Goal: Connect with others: Connect with other users

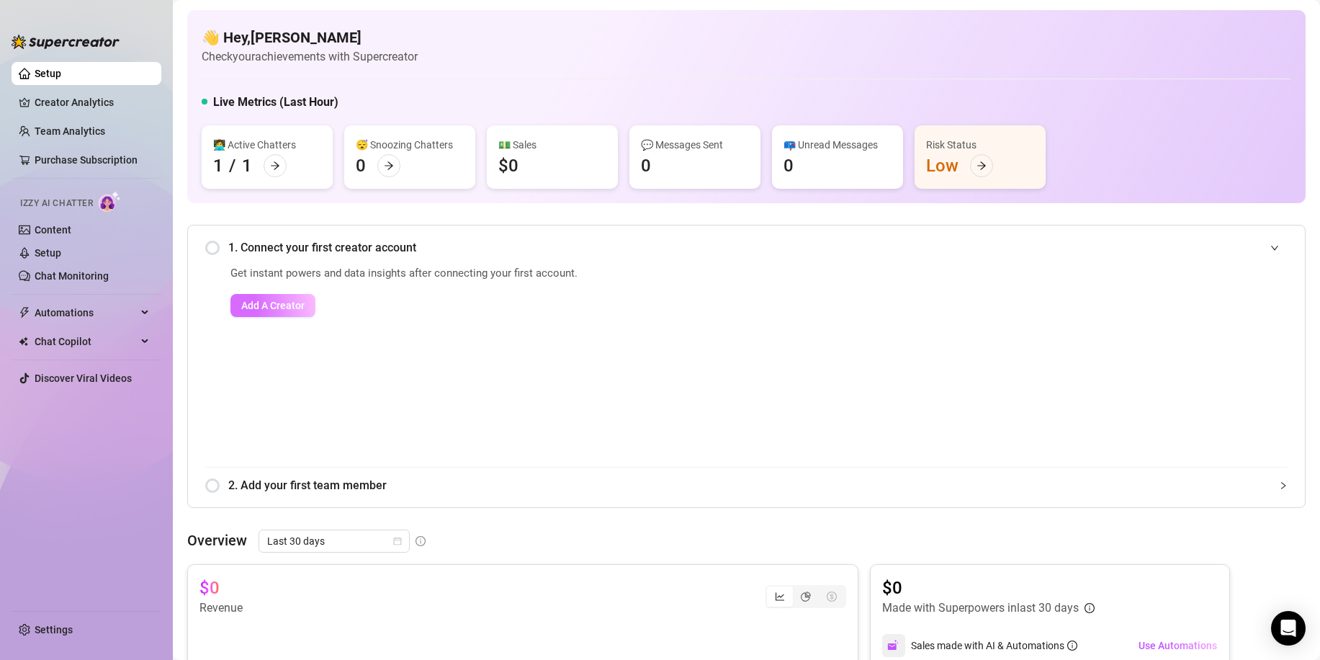
click at [290, 304] on span "Add A Creator" at bounding box center [272, 306] width 63 height 12
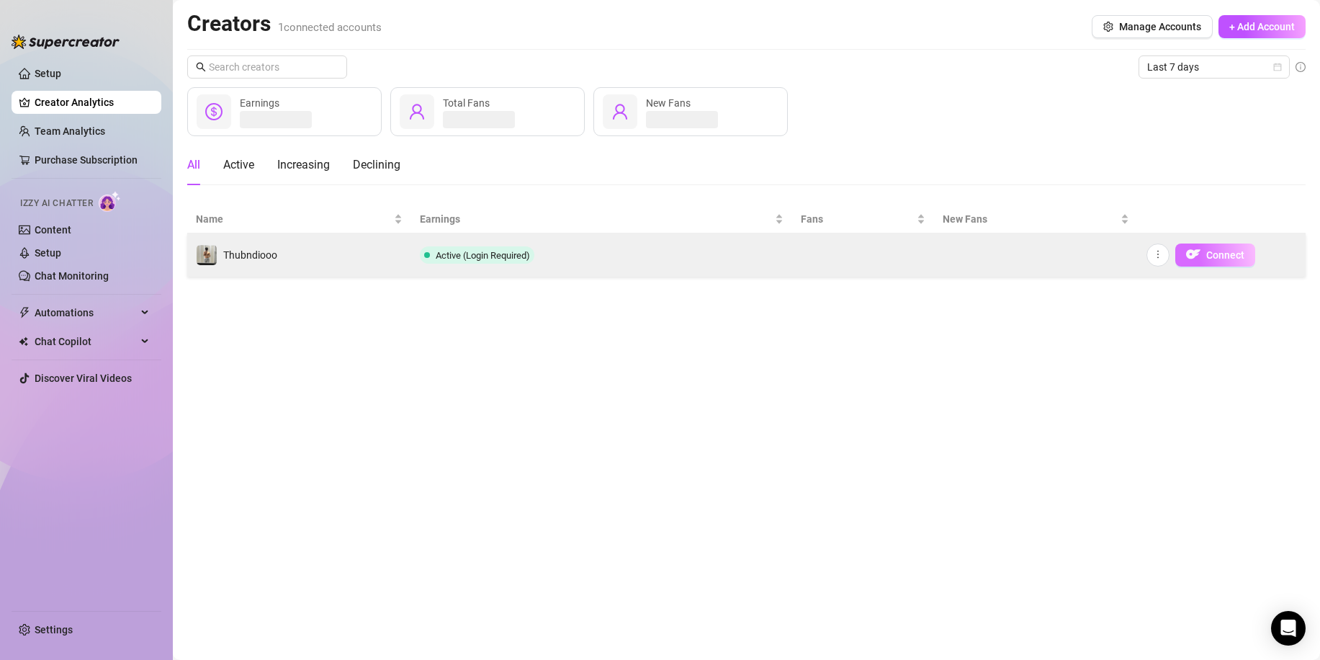
click at [1225, 256] on span "Connect" at bounding box center [1226, 255] width 38 height 12
click at [1205, 261] on button "Connect" at bounding box center [1216, 254] width 80 height 23
click at [542, 272] on td "Active (Login Required)" at bounding box center [602, 254] width 382 height 43
click at [1216, 246] on button "Connect" at bounding box center [1216, 254] width 80 height 23
